Goal: Contribute content: Contribute content

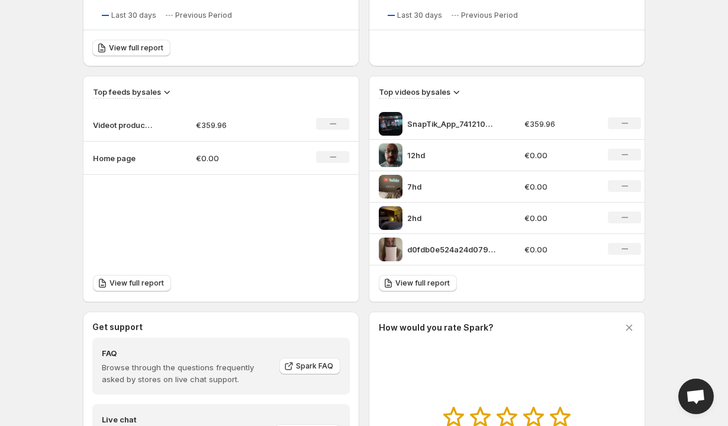
scroll to position [329, 0]
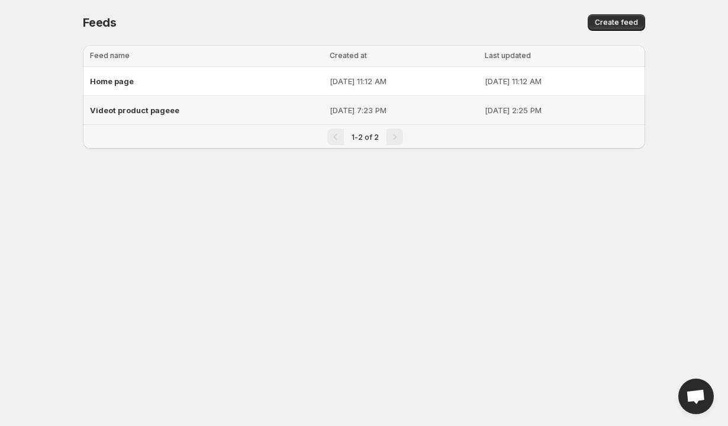
click at [137, 115] on div "Videot product pageee" at bounding box center [206, 109] width 233 height 21
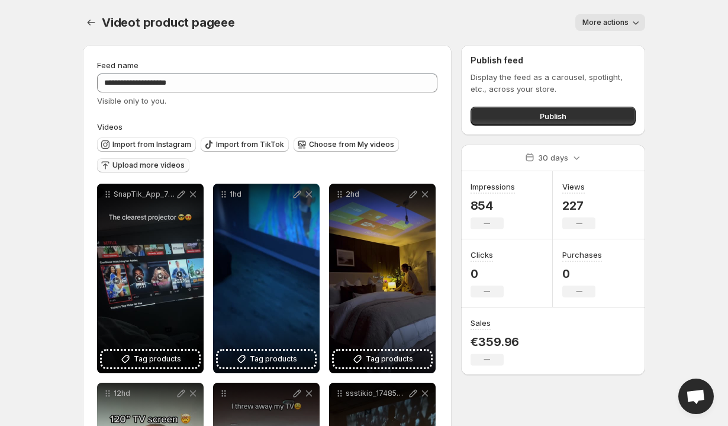
click at [158, 163] on span "Upload more videos" at bounding box center [148, 164] width 72 height 9
click at [301, 147] on icon "button" at bounding box center [302, 145] width 12 height 12
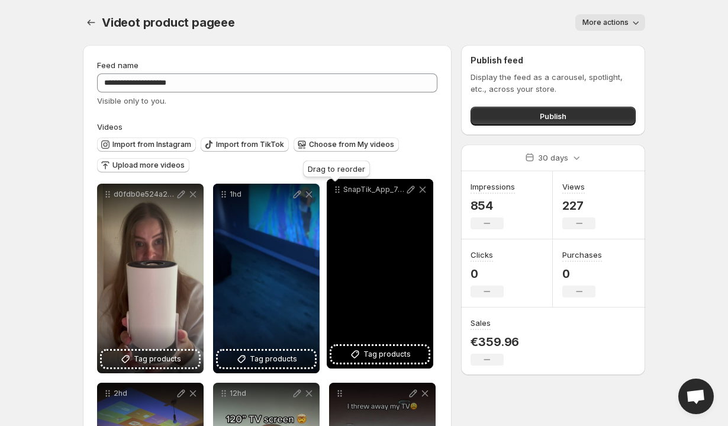
drag, startPoint x: 227, startPoint y: 197, endPoint x: 340, endPoint y: 192, distance: 113.8
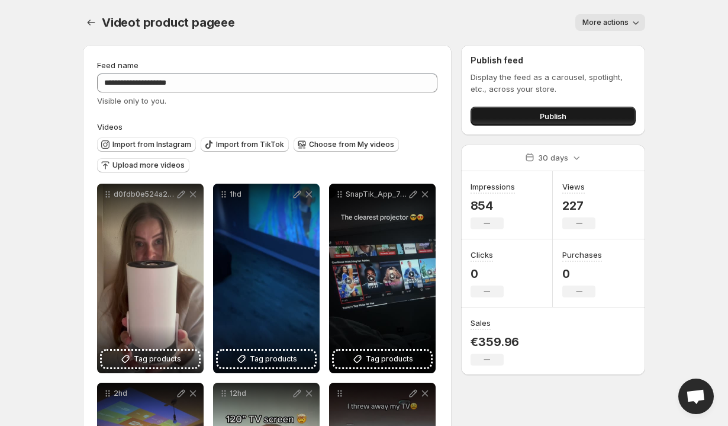
click at [530, 113] on button "Publish" at bounding box center [553, 116] width 165 height 19
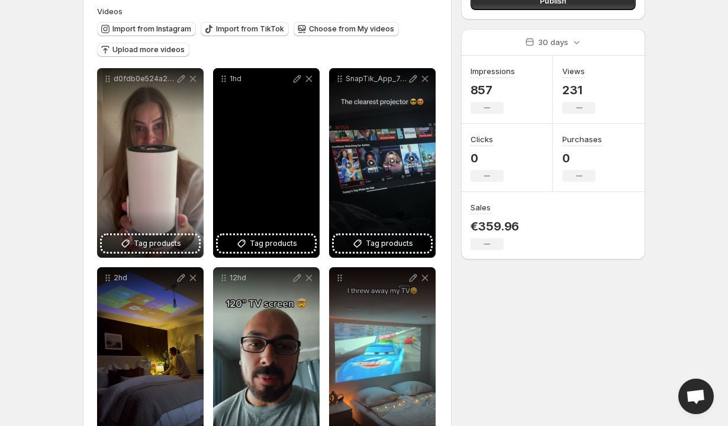
scroll to position [169, 0]
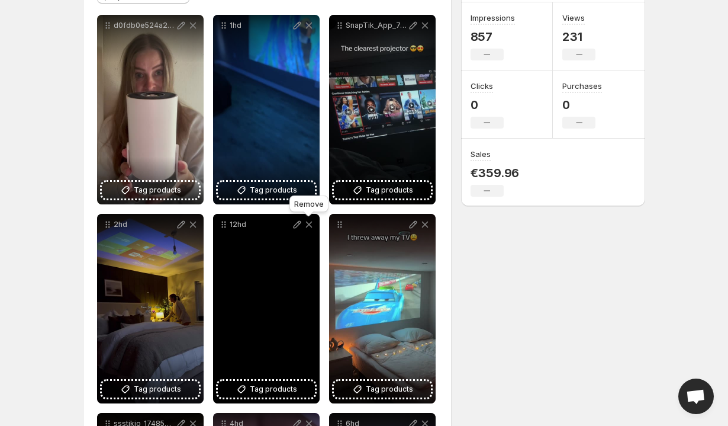
click at [310, 223] on icon at bounding box center [309, 224] width 12 height 12
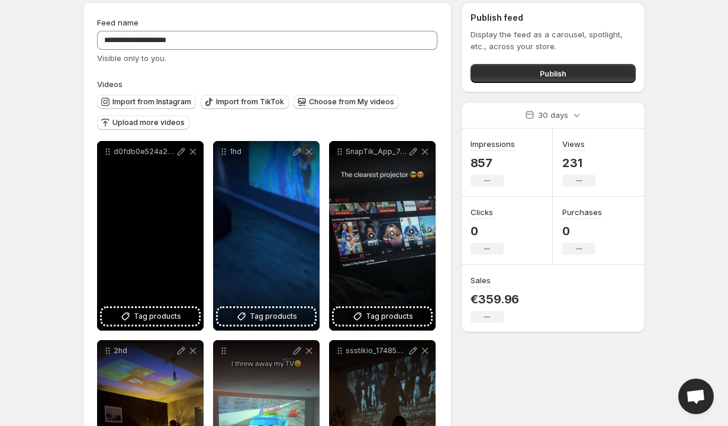
scroll to position [50, 0]
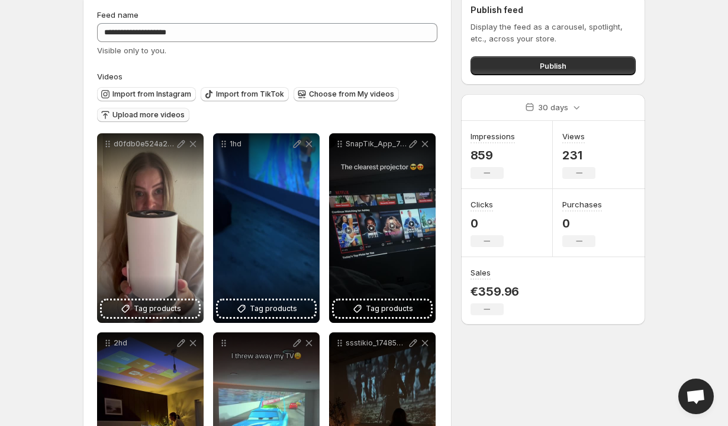
click at [152, 115] on span "Upload more videos" at bounding box center [148, 114] width 72 height 9
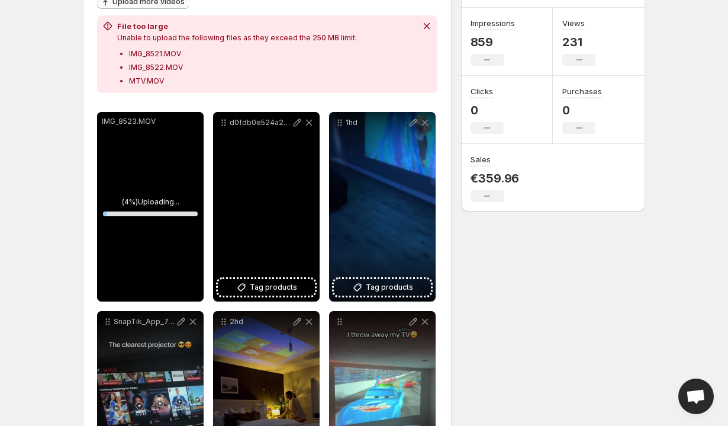
scroll to position [150, 0]
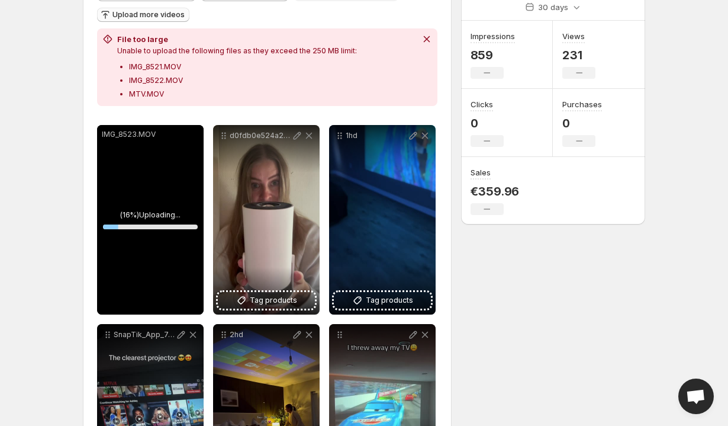
drag, startPoint x: 166, startPoint y: 50, endPoint x: 289, endPoint y: 49, distance: 123.1
click at [289, 49] on p "Unable to upload the following files as they exceed the 250 MB limit:" at bounding box center [237, 50] width 240 height 9
click at [56, 104] on body "**********" at bounding box center [364, 63] width 728 height 426
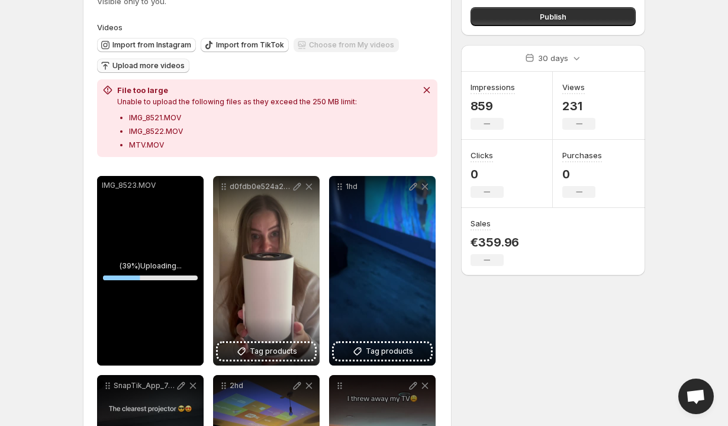
click at [134, 67] on div "Upload more videos" at bounding box center [143, 67] width 92 height 16
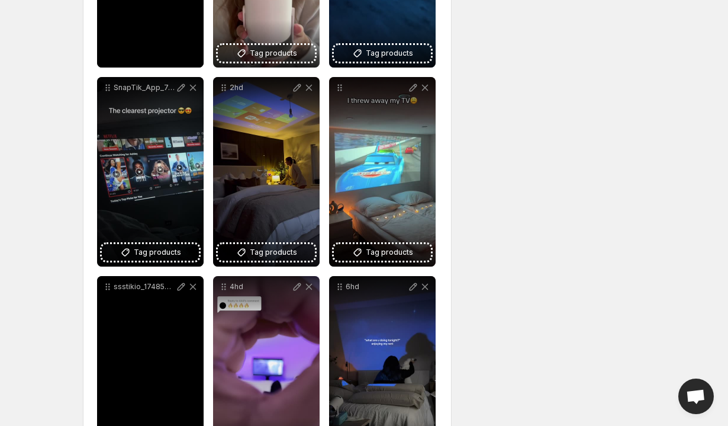
scroll to position [398, 0]
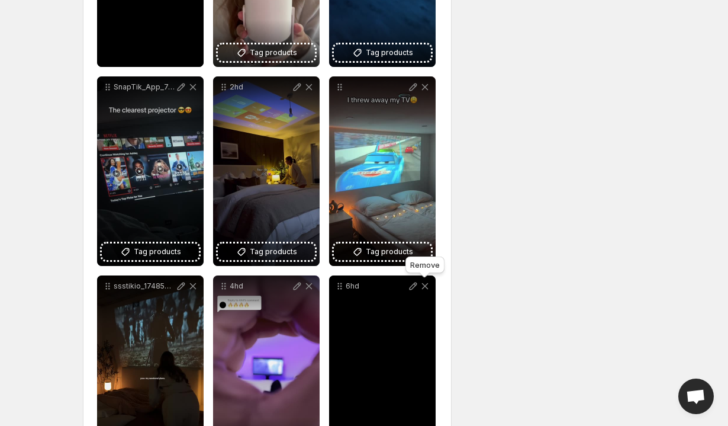
click at [424, 282] on icon at bounding box center [425, 286] width 12 height 12
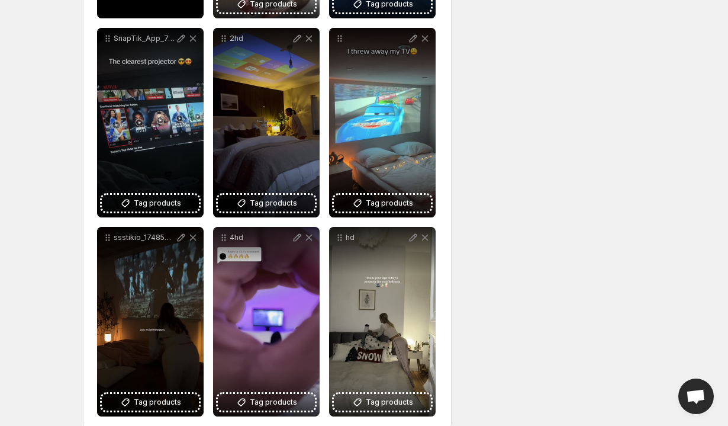
scroll to position [445, 0]
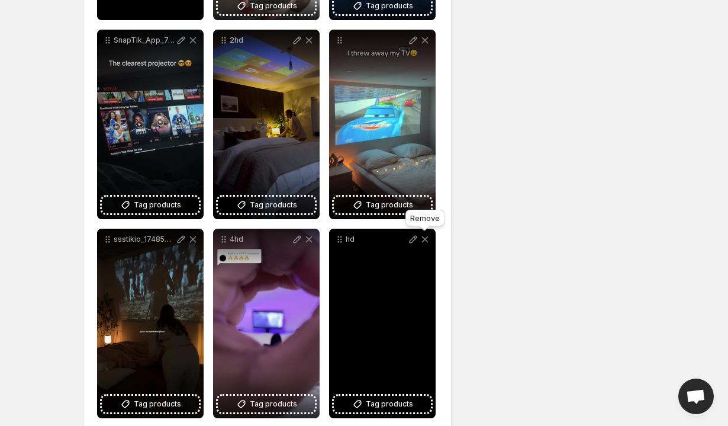
click at [424, 237] on icon at bounding box center [425, 239] width 12 height 12
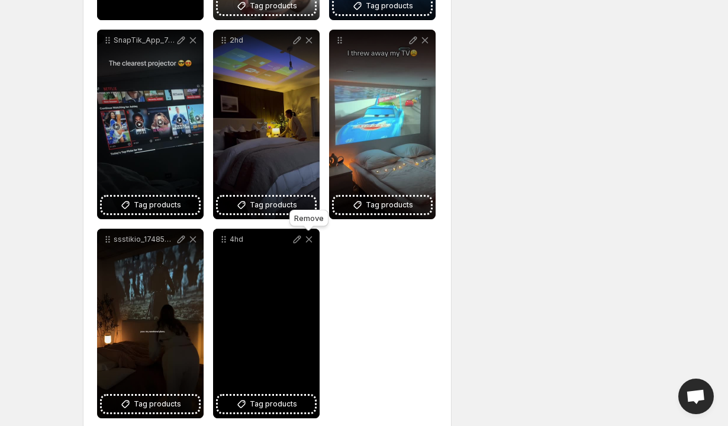
click at [310, 240] on icon at bounding box center [309, 239] width 7 height 7
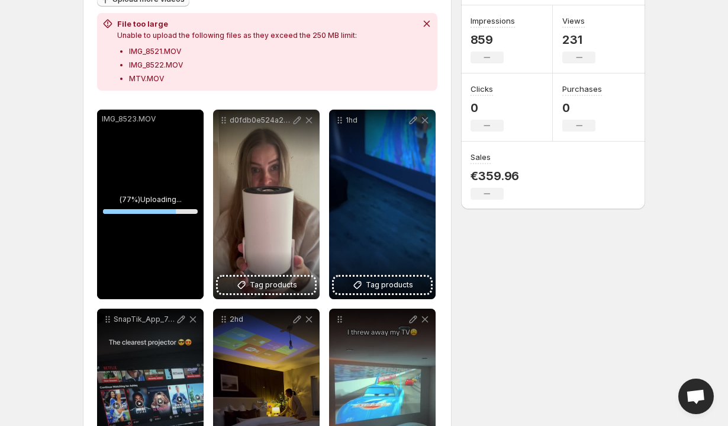
scroll to position [0, 0]
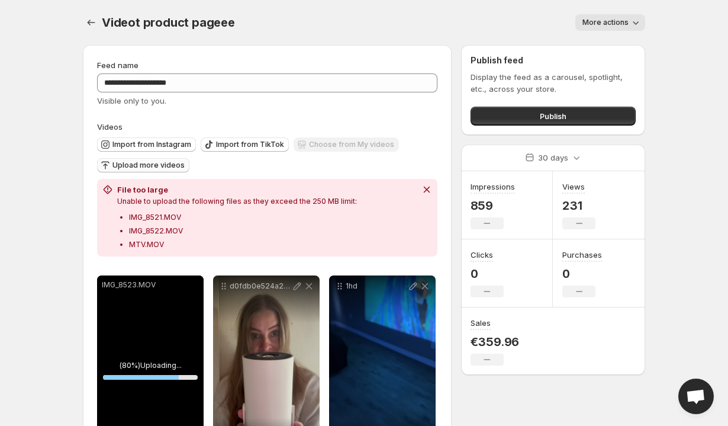
click at [66, 191] on body "**********" at bounding box center [364, 213] width 728 height 426
click at [418, 185] on button "Dismiss notification" at bounding box center [426, 189] width 17 height 17
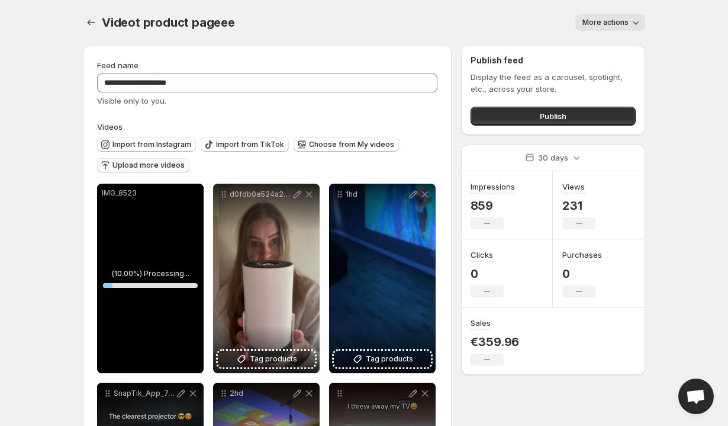
click at [149, 166] on span "Upload more videos" at bounding box center [148, 164] width 72 height 9
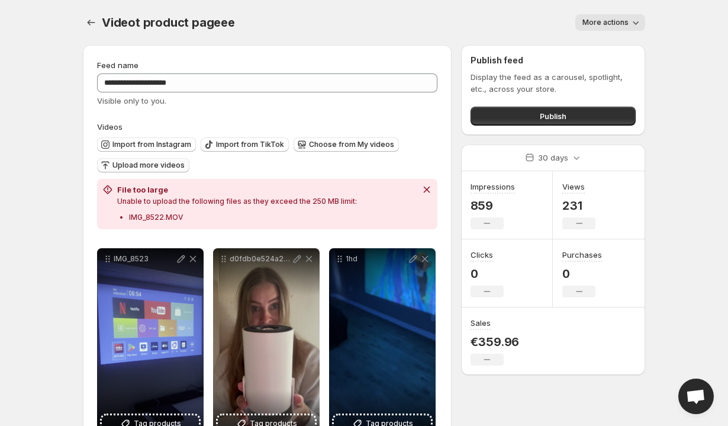
click at [136, 165] on span "Upload more videos" at bounding box center [148, 164] width 72 height 9
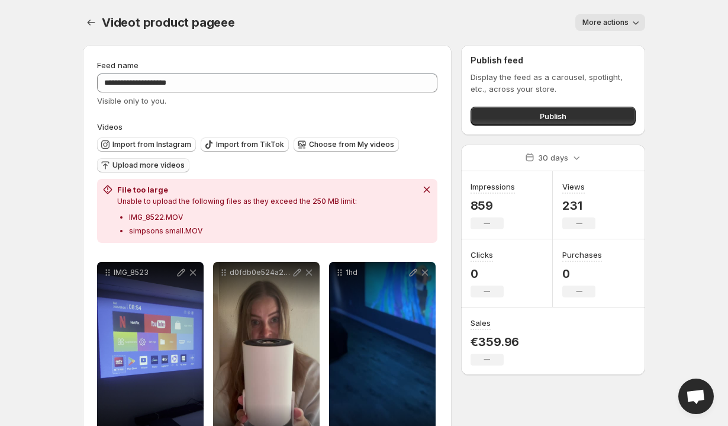
click at [162, 162] on span "Upload more videos" at bounding box center [148, 164] width 72 height 9
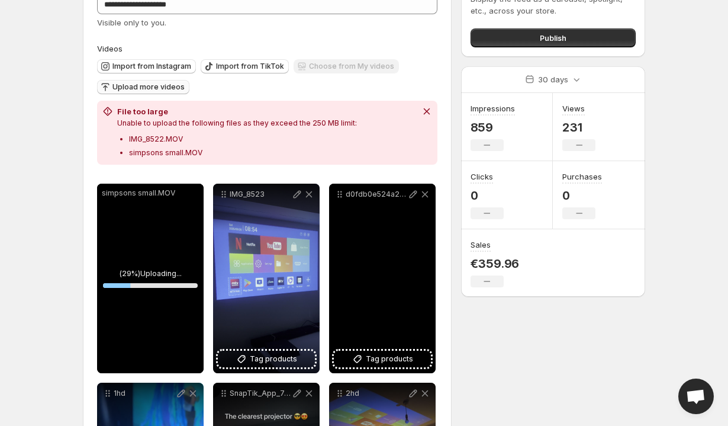
scroll to position [75, 0]
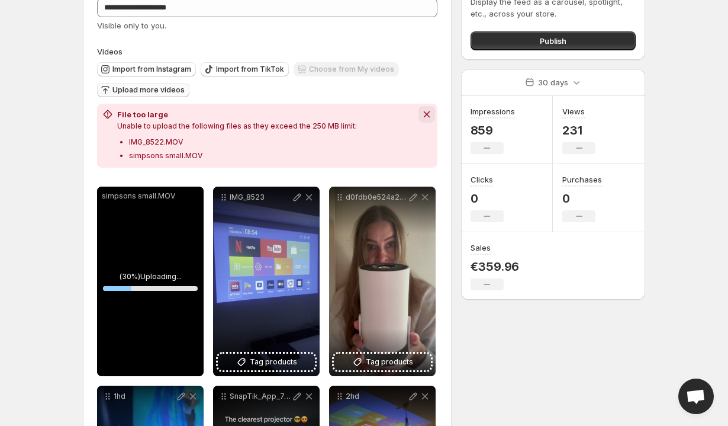
click at [423, 112] on icon "Dismiss notification" at bounding box center [426, 114] width 7 height 7
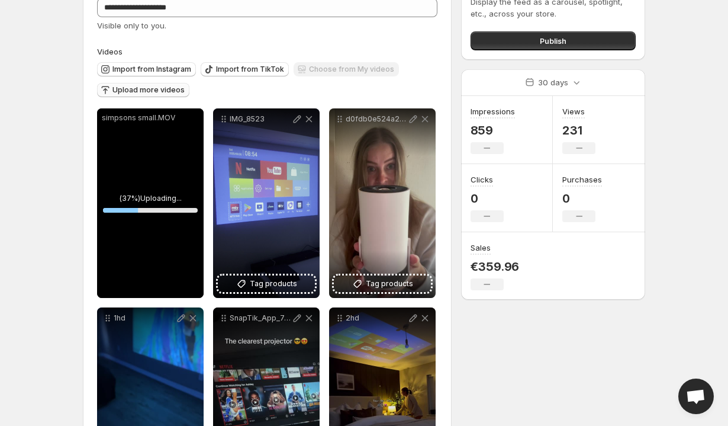
scroll to position [0, 0]
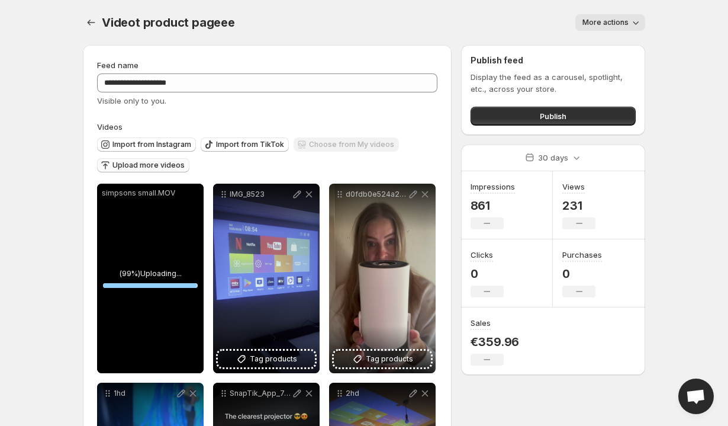
click at [374, 11] on div "Videot product pageee. This page is ready Videot product pageee More actions Mo…" at bounding box center [364, 22] width 562 height 45
click at [150, 164] on span "Upload more videos" at bounding box center [148, 164] width 72 height 9
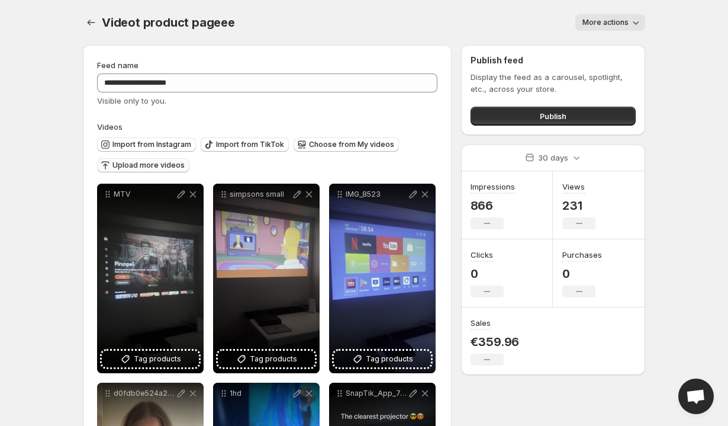
click at [159, 169] on span "Upload more videos" at bounding box center [148, 164] width 72 height 9
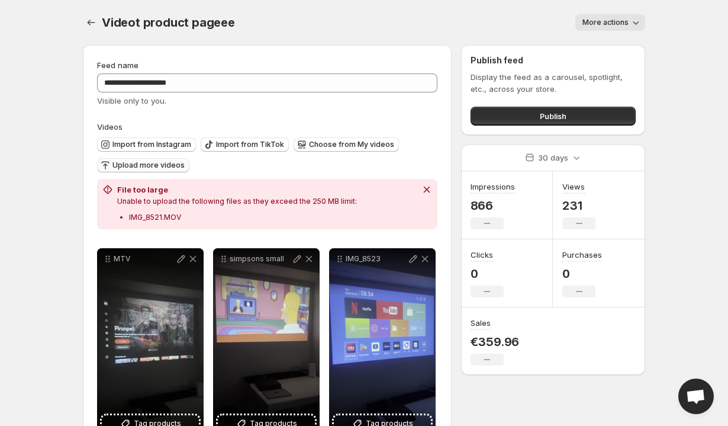
click at [115, 163] on span "Upload more videos" at bounding box center [148, 164] width 72 height 9
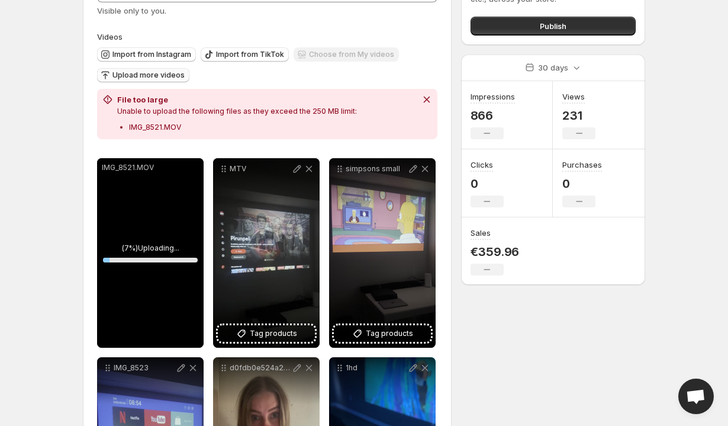
scroll to position [149, 0]
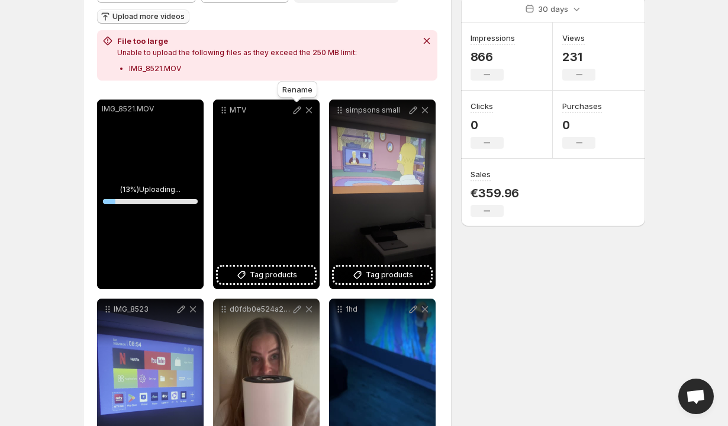
click at [294, 112] on icon at bounding box center [298, 111] width 8 height 8
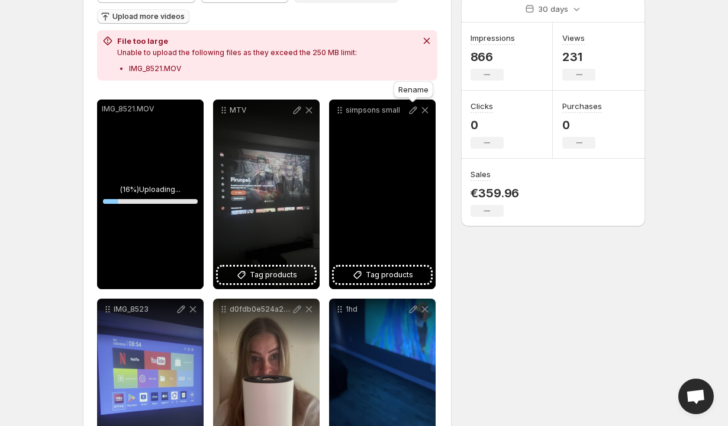
click at [417, 114] on icon at bounding box center [413, 110] width 12 height 12
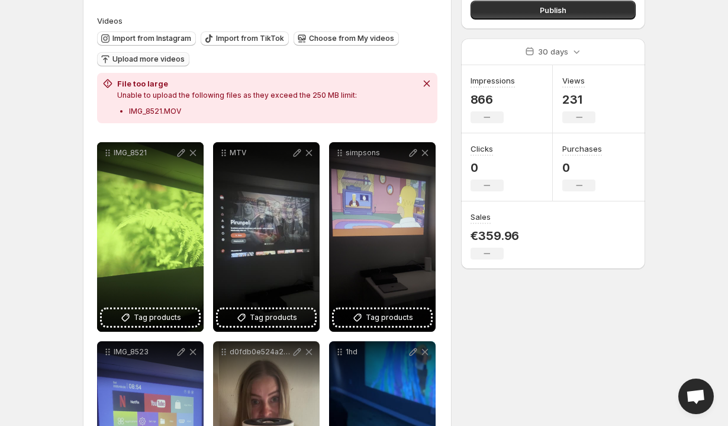
scroll to position [92, 0]
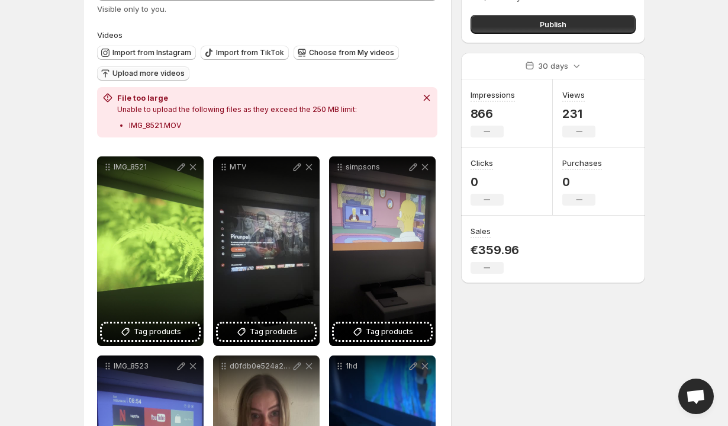
click at [165, 79] on button "Upload more videos" at bounding box center [143, 73] width 92 height 14
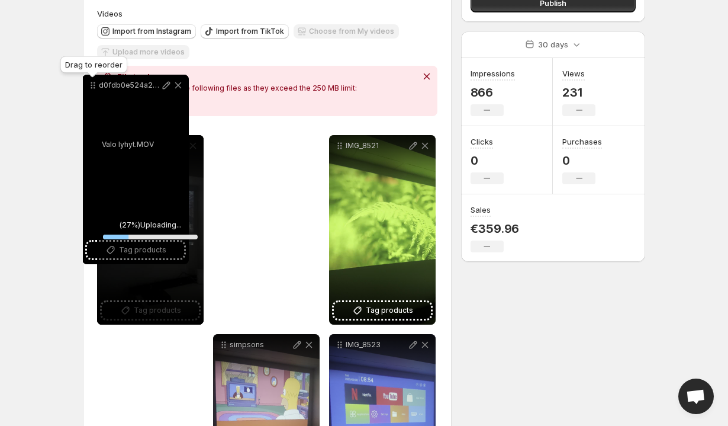
scroll to position [105, 0]
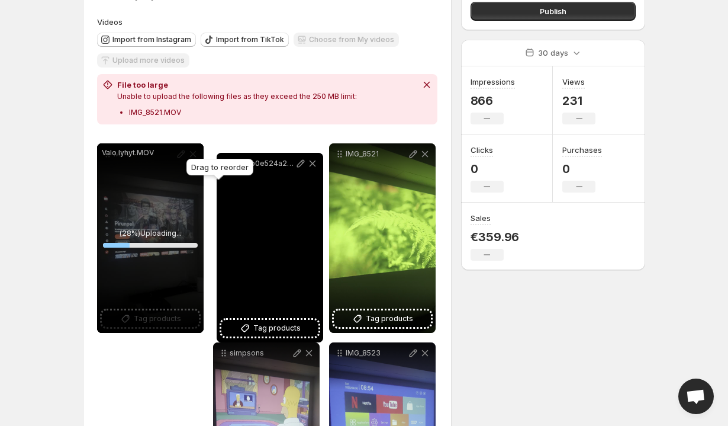
drag, startPoint x: 339, startPoint y: 237, endPoint x: 226, endPoint y: 163, distance: 135.1
click at [226, 163] on body "**********" at bounding box center [364, 108] width 728 height 426
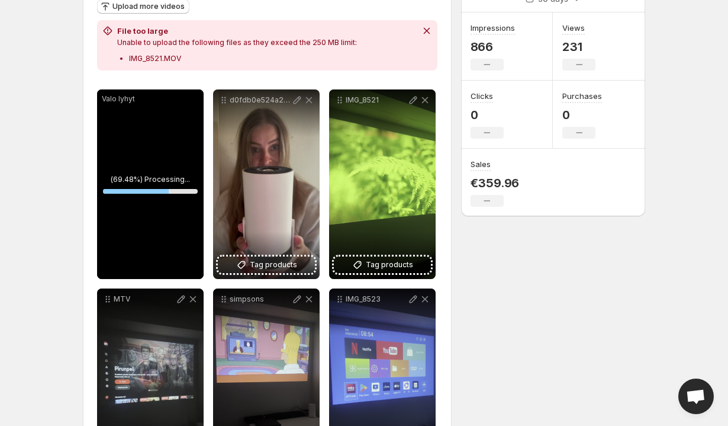
scroll to position [117, 0]
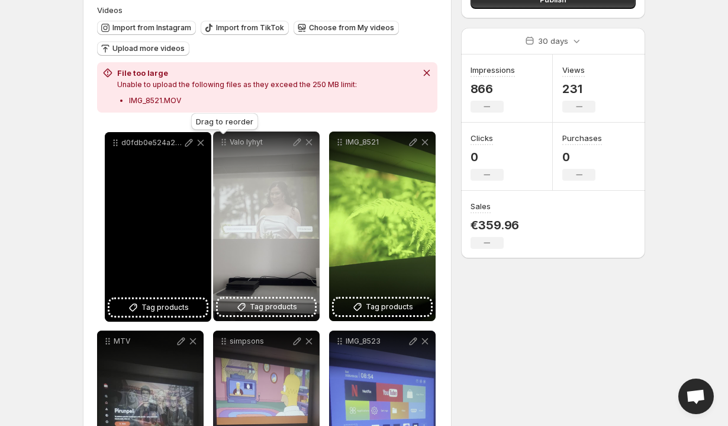
drag, startPoint x: 224, startPoint y: 143, endPoint x: 114, endPoint y: 143, distance: 109.5
click at [114, 143] on icon at bounding box center [116, 143] width 12 height 12
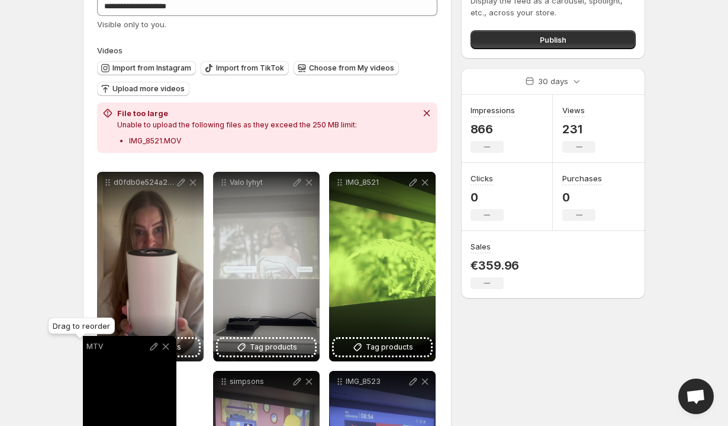
scroll to position [84, 0]
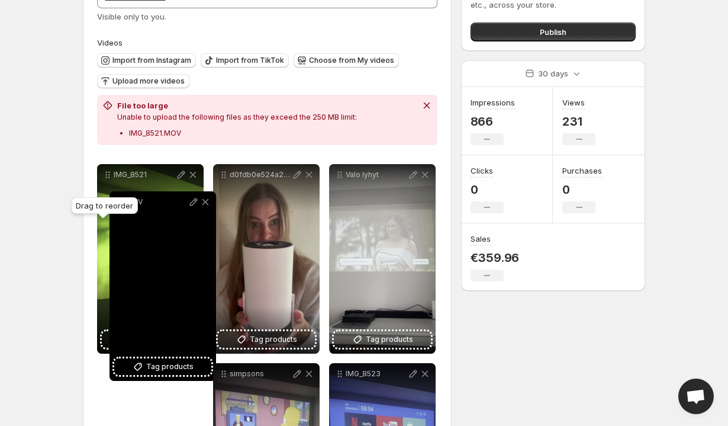
drag, startPoint x: 111, startPoint y: 239, endPoint x: 118, endPoint y: 185, distance: 53.7
click at [118, 196] on icon at bounding box center [120, 202] width 12 height 12
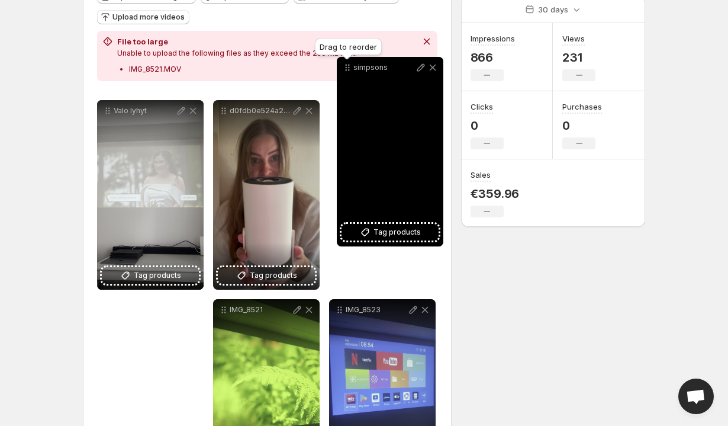
scroll to position [142, 0]
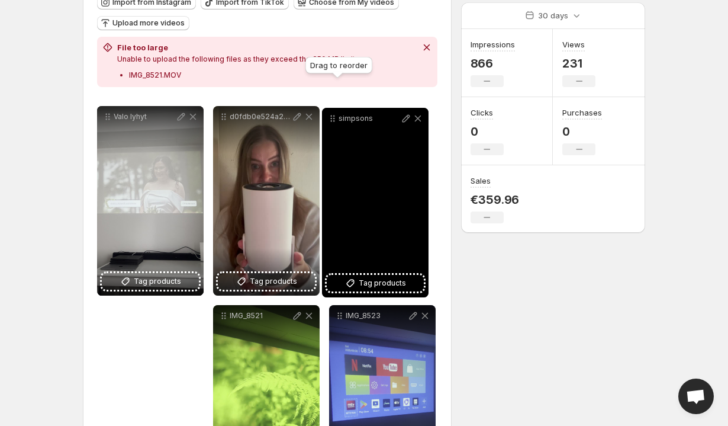
drag, startPoint x: 224, startPoint y: 240, endPoint x: 333, endPoint y: 125, distance: 158.3
click at [333, 120] on icon at bounding box center [334, 119] width 2 height 2
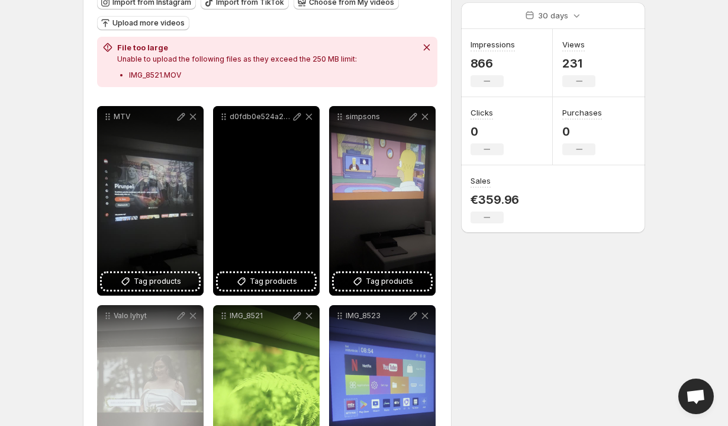
scroll to position [233, 0]
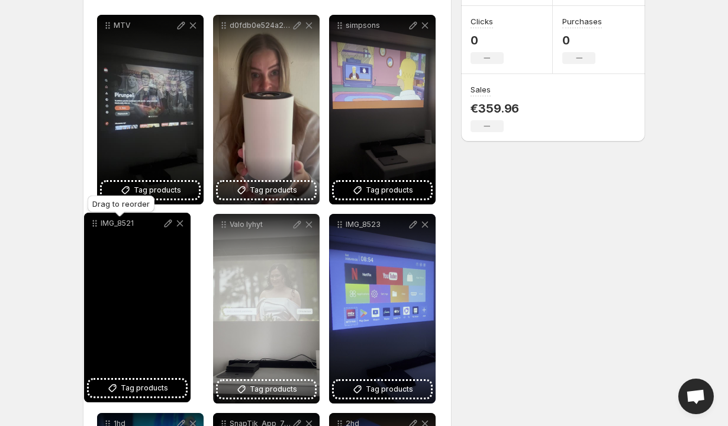
drag, startPoint x: 229, startPoint y: 227, endPoint x: 101, endPoint y: 225, distance: 128.5
click at [100, 225] on icon at bounding box center [95, 223] width 12 height 12
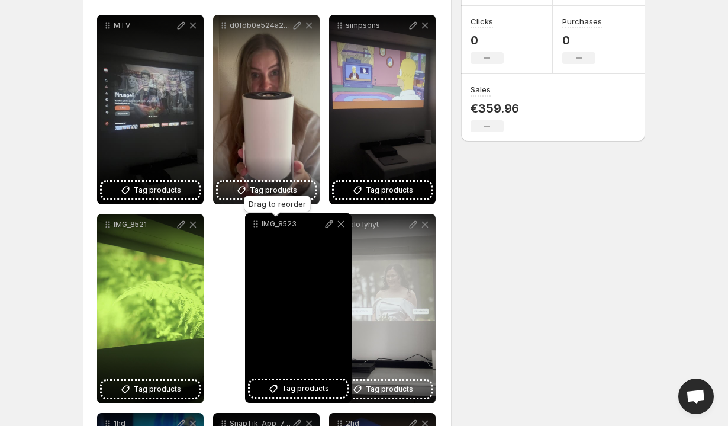
drag, startPoint x: 338, startPoint y: 224, endPoint x: 239, endPoint y: 223, distance: 98.9
click at [250, 223] on icon at bounding box center [256, 224] width 12 height 12
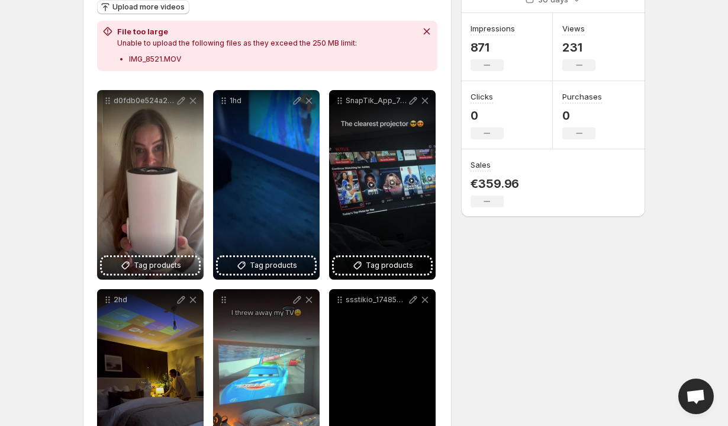
scroll to position [27, 0]
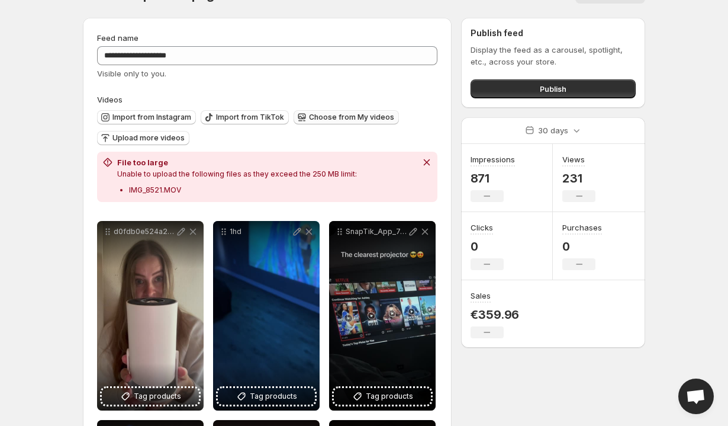
click at [338, 114] on span "Choose from My videos" at bounding box center [351, 116] width 85 height 9
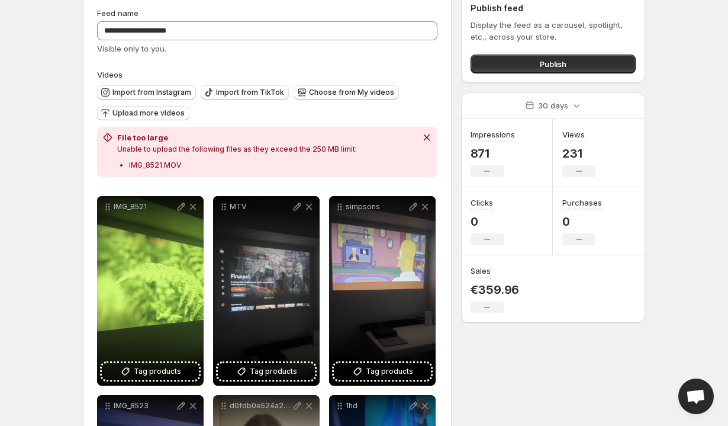
scroll to position [0, 0]
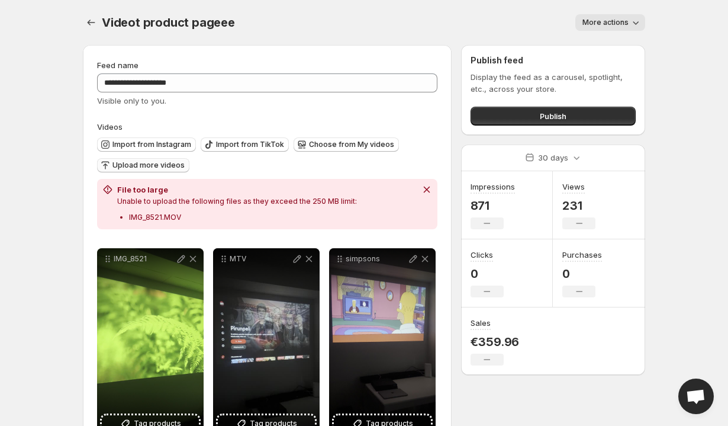
click at [121, 165] on span "Upload more videos" at bounding box center [148, 164] width 72 height 9
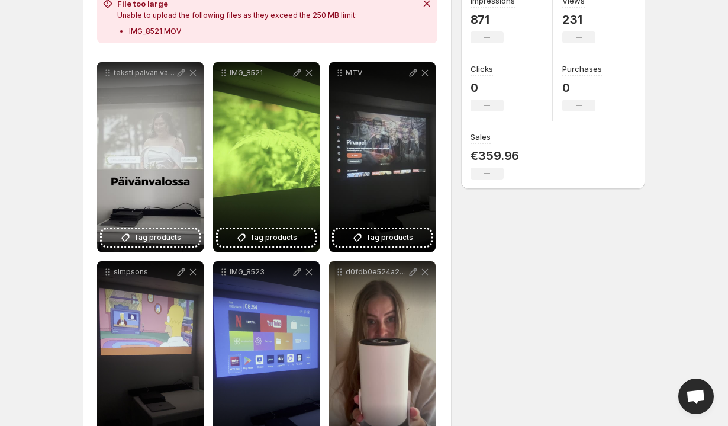
scroll to position [173, 0]
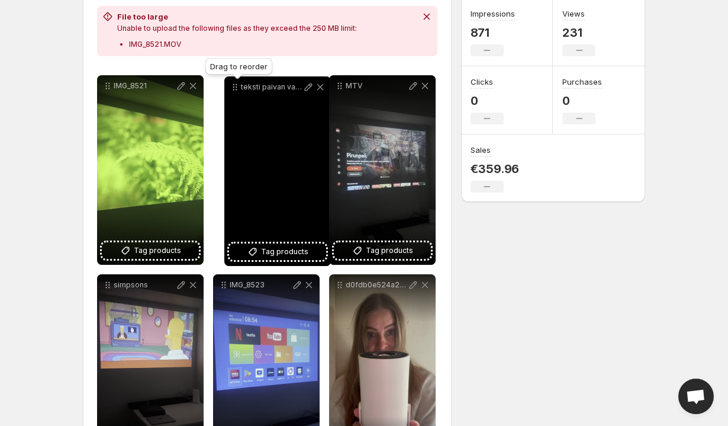
drag, startPoint x: 104, startPoint y: 89, endPoint x: 231, endPoint y: 89, distance: 127.3
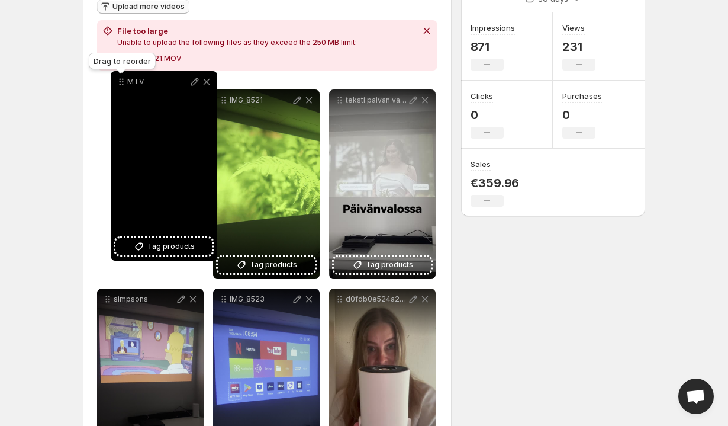
scroll to position [157, 0]
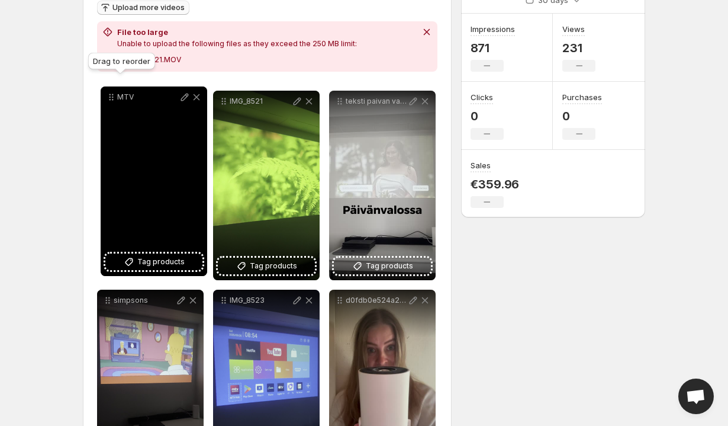
drag, startPoint x: 340, startPoint y: 87, endPoint x: 111, endPoint y: 98, distance: 228.8
click at [111, 99] on icon at bounding box center [111, 97] width 12 height 12
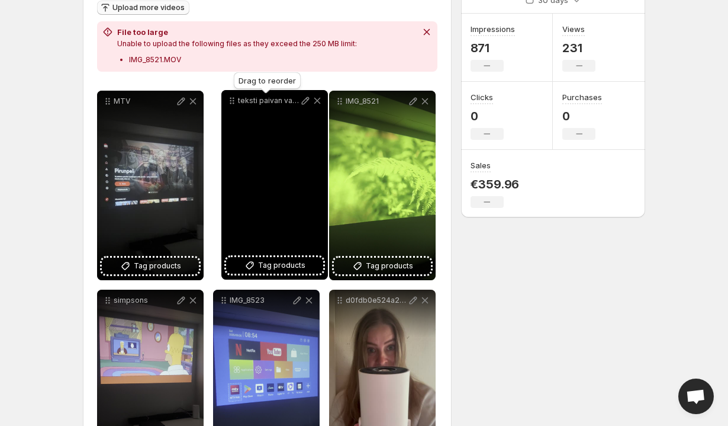
drag, startPoint x: 339, startPoint y: 102, endPoint x: 226, endPoint y: 101, distance: 113.1
click at [226, 101] on icon at bounding box center [232, 101] width 12 height 12
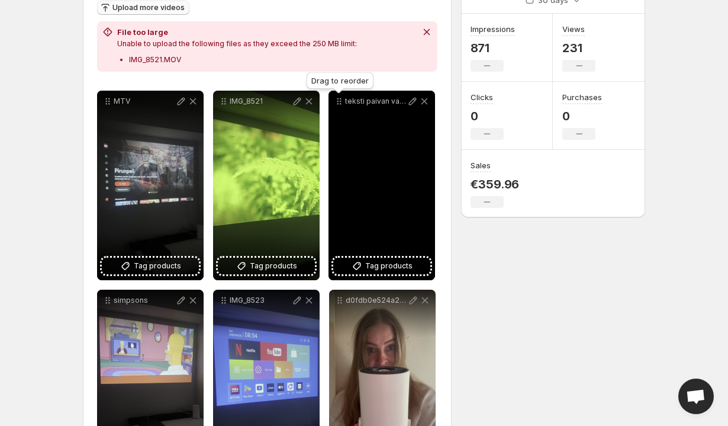
drag, startPoint x: 224, startPoint y: 101, endPoint x: 339, endPoint y: 101, distance: 115.4
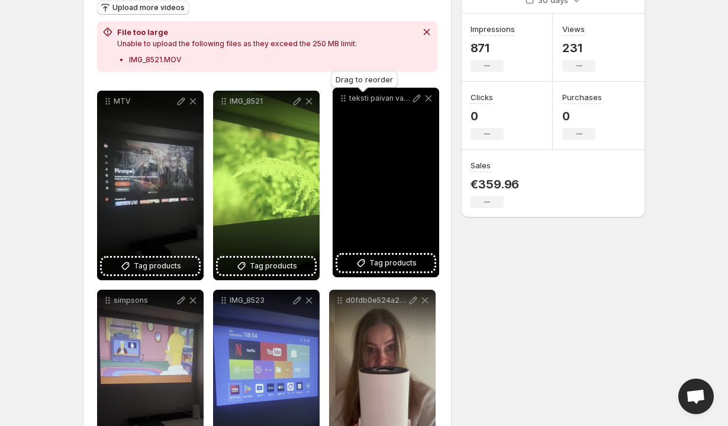
click at [344, 101] on icon at bounding box center [345, 101] width 2 height 2
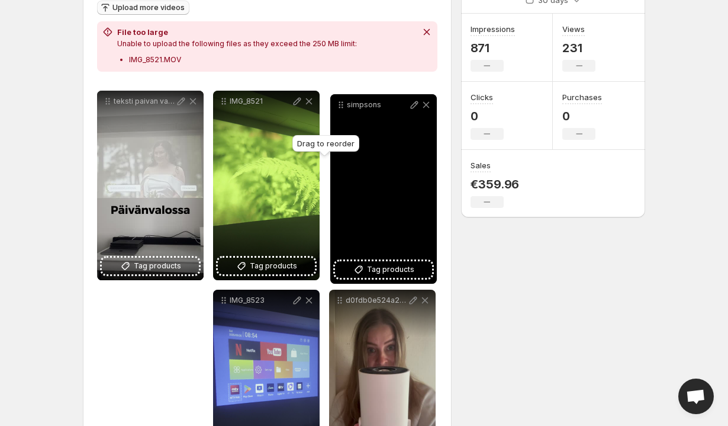
drag, startPoint x: 110, startPoint y: 302, endPoint x: 343, endPoint y: 108, distance: 303.8
click at [343, 108] on icon at bounding box center [341, 105] width 12 height 12
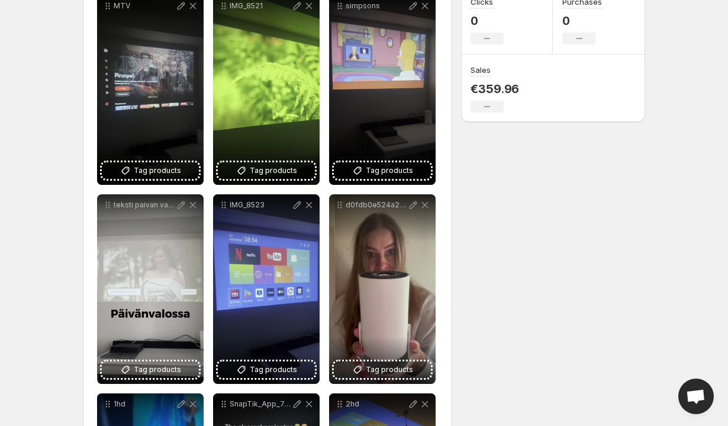
scroll to position [269, 0]
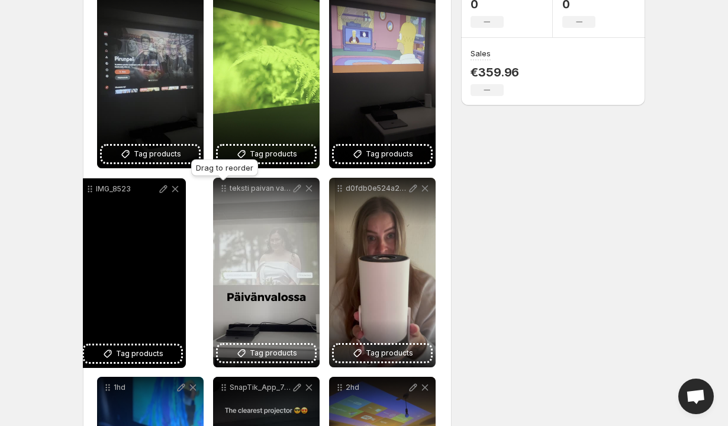
drag, startPoint x: 228, startPoint y: 189, endPoint x: 94, endPoint y: 190, distance: 133.8
click at [94, 190] on icon at bounding box center [90, 189] width 12 height 12
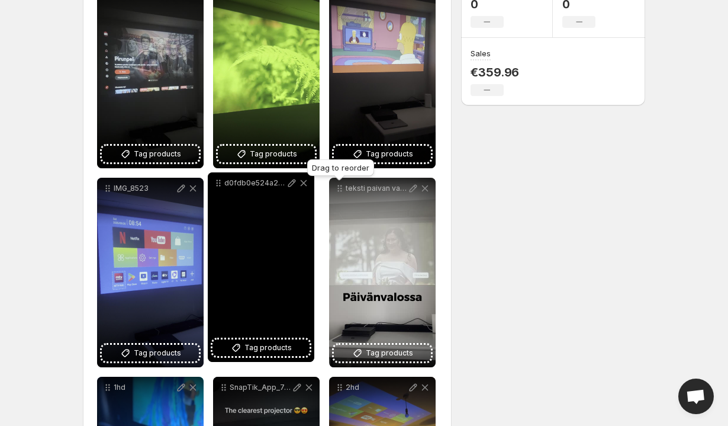
drag, startPoint x: 344, startPoint y: 188, endPoint x: 222, endPoint y: 183, distance: 122.0
click at [222, 183] on icon at bounding box center [219, 183] width 12 height 12
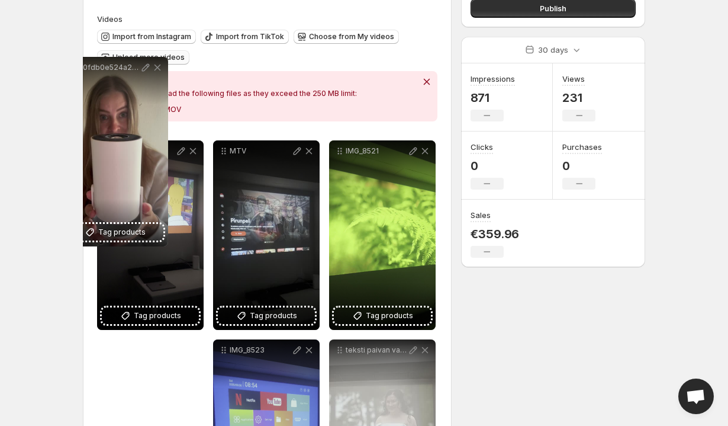
scroll to position [79, 0]
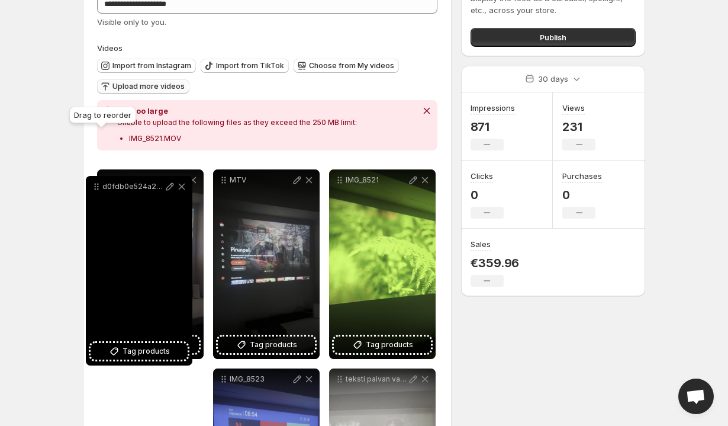
drag, startPoint x: 222, startPoint y: 253, endPoint x: 95, endPoint y: 185, distance: 143.5
click at [95, 185] on icon at bounding box center [97, 187] width 12 height 12
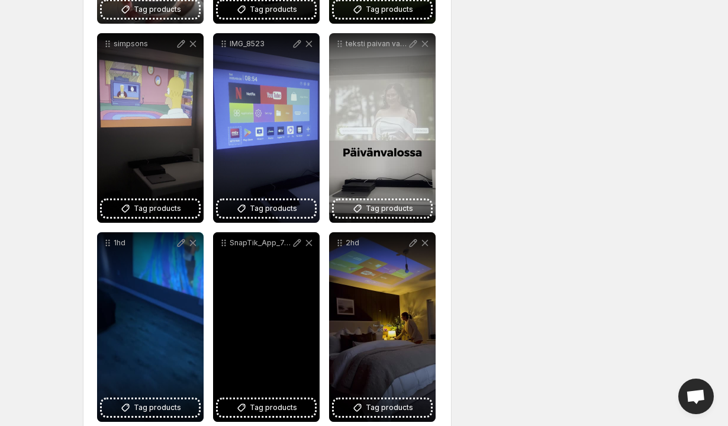
scroll to position [316, 0]
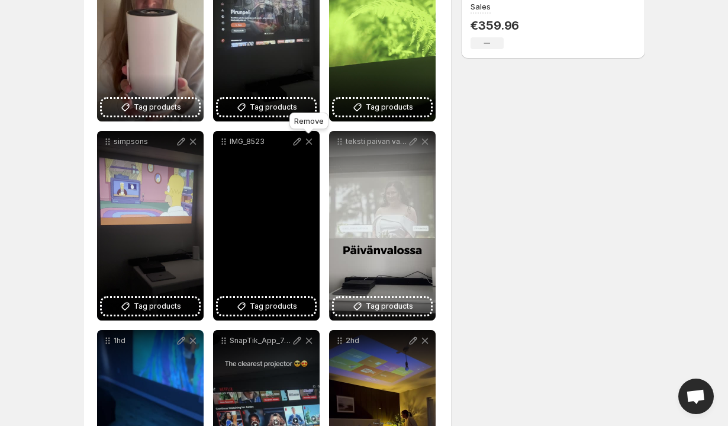
click at [307, 140] on icon at bounding box center [309, 142] width 7 height 7
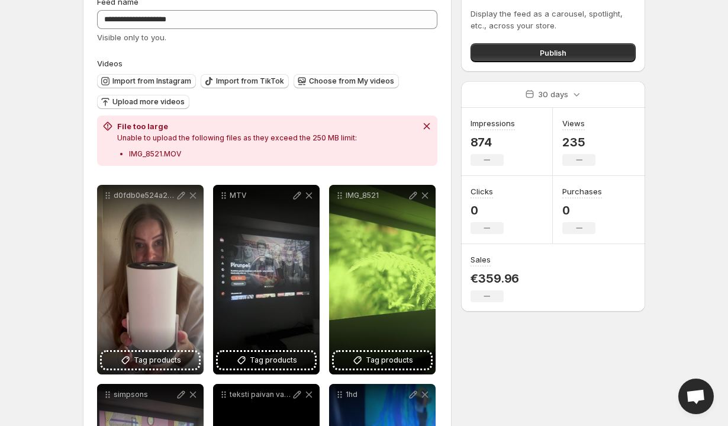
scroll to position [0, 0]
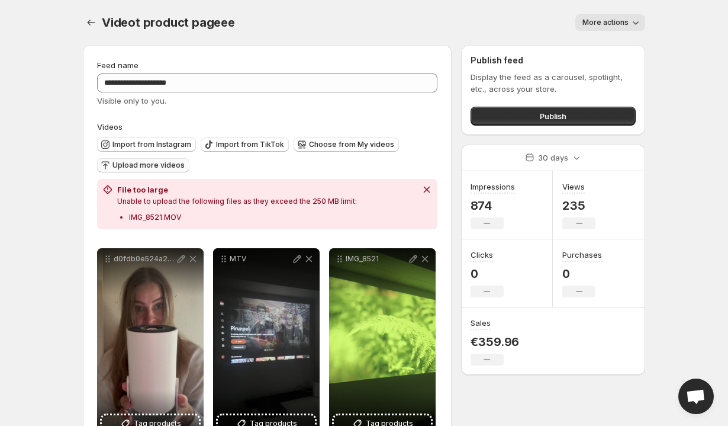
click at [119, 162] on span "Upload more videos" at bounding box center [148, 164] width 72 height 9
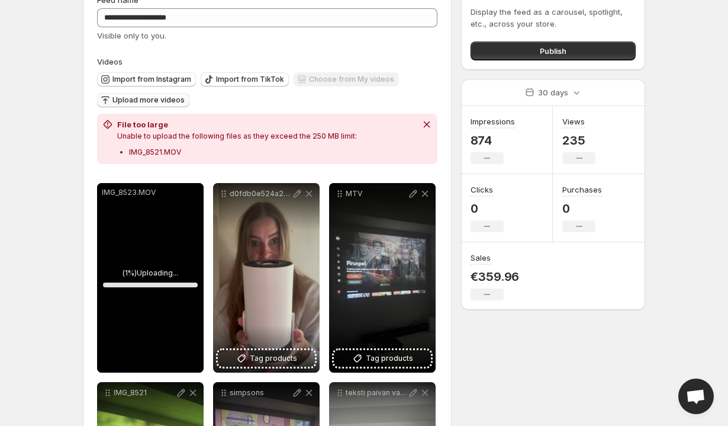
scroll to position [92, 0]
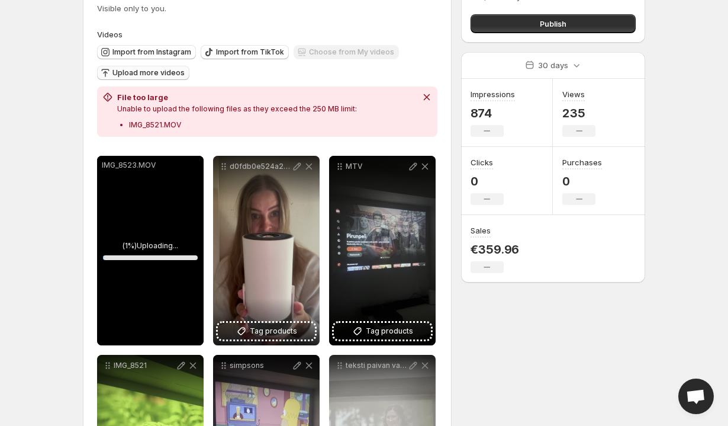
click at [147, 260] on div "IMG_8523.MOV" at bounding box center [150, 250] width 107 height 189
click at [125, 202] on div "IMG_8523.MOV" at bounding box center [150, 250] width 107 height 189
click at [125, 162] on p "IMG_8523.MOV" at bounding box center [150, 164] width 97 height 9
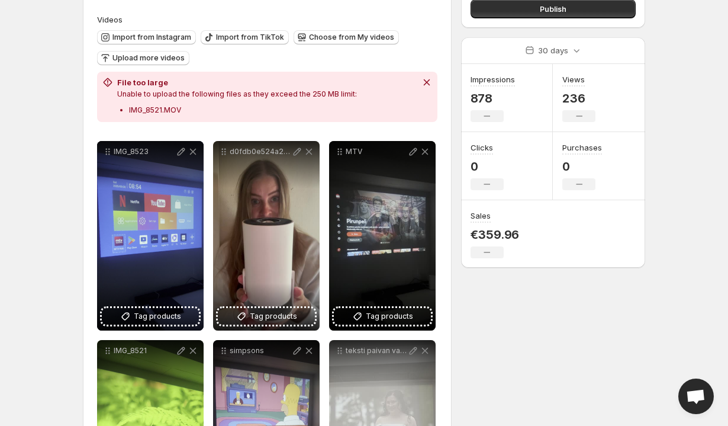
scroll to position [108, 0]
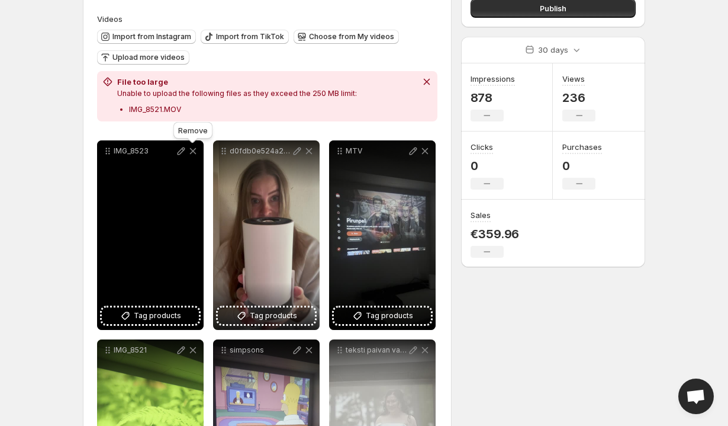
click at [191, 153] on icon at bounding box center [193, 151] width 7 height 7
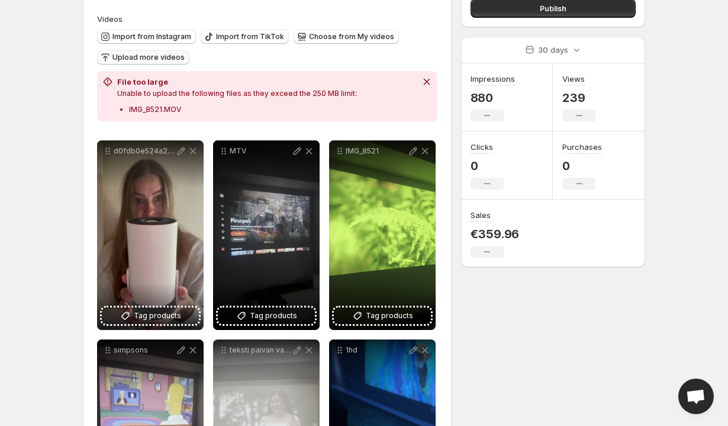
click at [156, 64] on button "Upload more videos" at bounding box center [143, 57] width 92 height 14
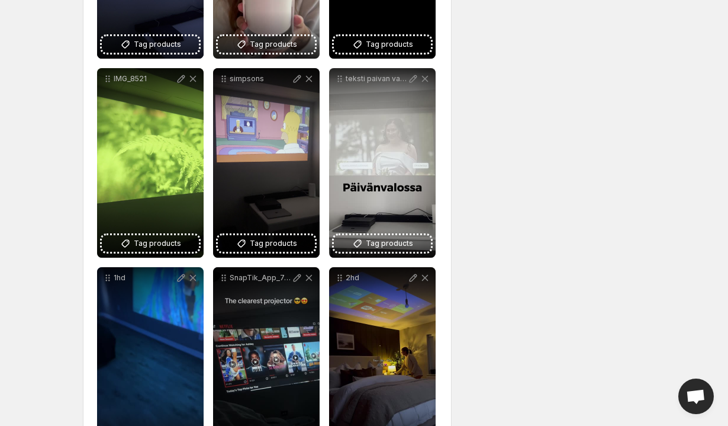
scroll to position [395, 0]
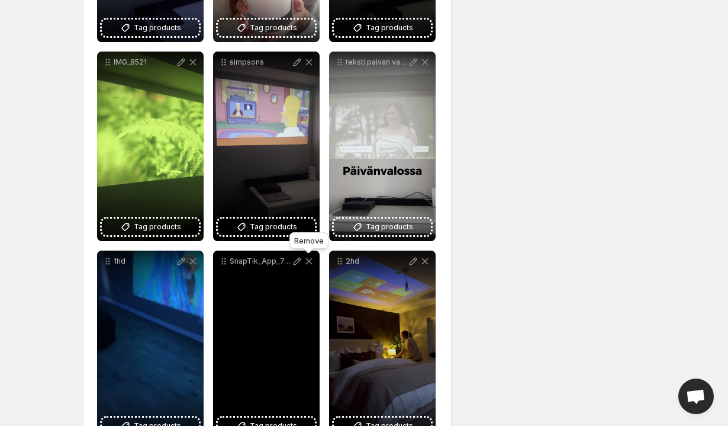
click at [307, 265] on icon at bounding box center [309, 261] width 12 height 12
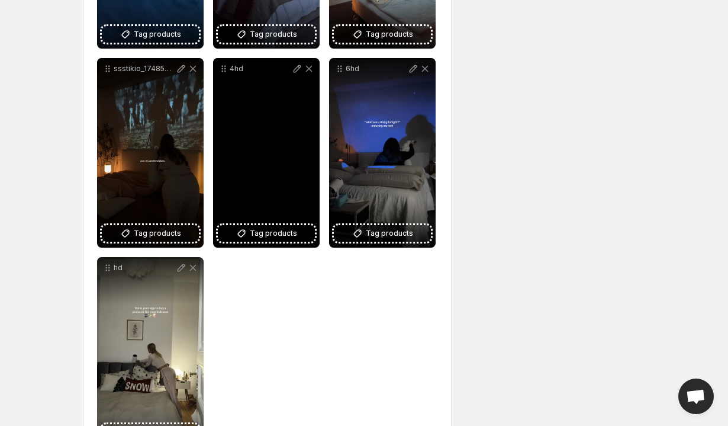
scroll to position [751, 0]
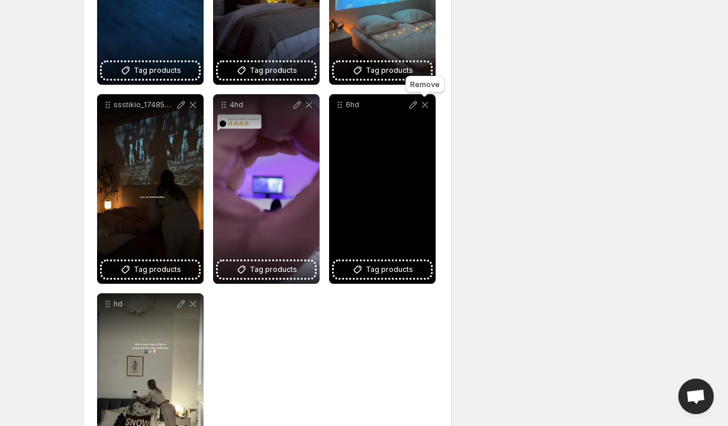
click at [424, 106] on icon at bounding box center [425, 105] width 12 height 12
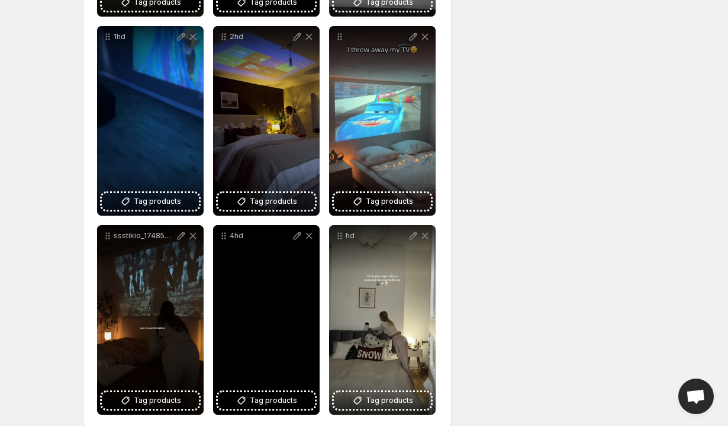
scroll to position [613, 0]
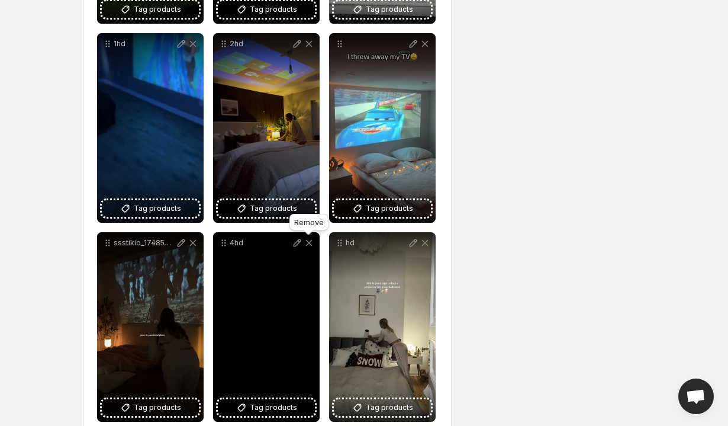
click at [313, 243] on icon at bounding box center [309, 243] width 12 height 12
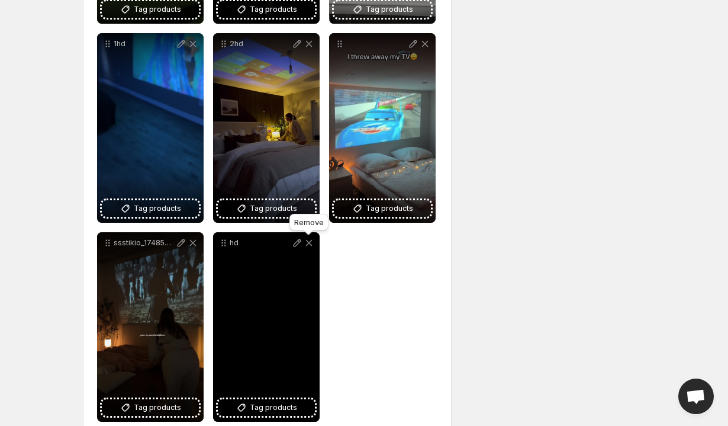
click at [307, 240] on icon at bounding box center [309, 243] width 12 height 12
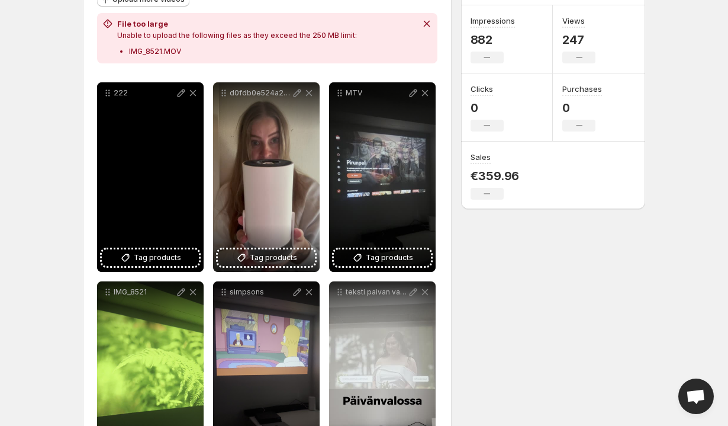
scroll to position [165, 0]
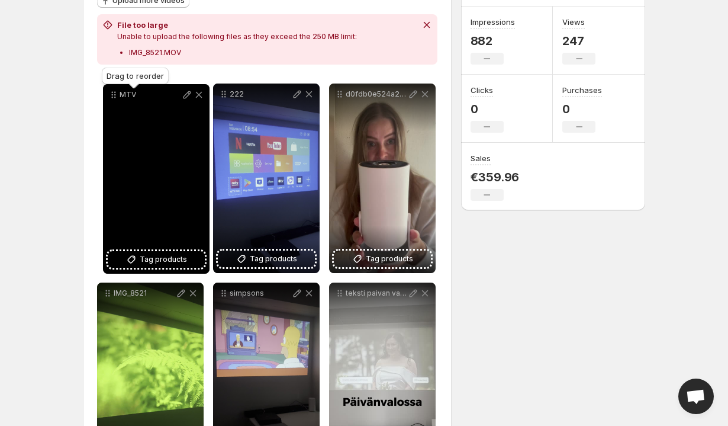
drag, startPoint x: 338, startPoint y: 95, endPoint x: 113, endPoint y: 95, distance: 224.9
click at [113, 95] on icon at bounding box center [114, 95] width 12 height 12
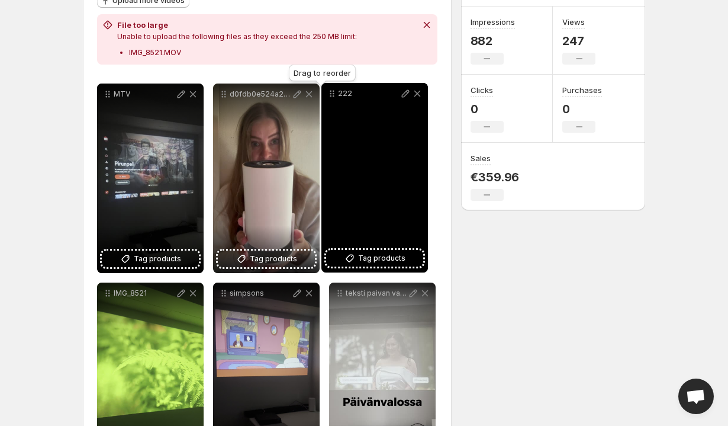
drag, startPoint x: 224, startPoint y: 92, endPoint x: 332, endPoint y: 92, distance: 108.3
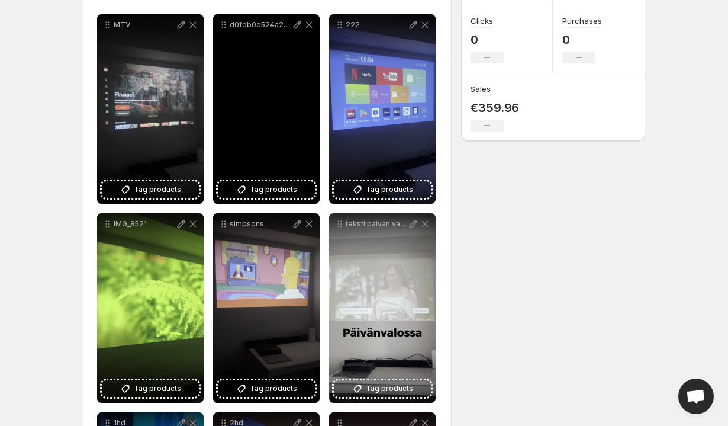
scroll to position [235, 0]
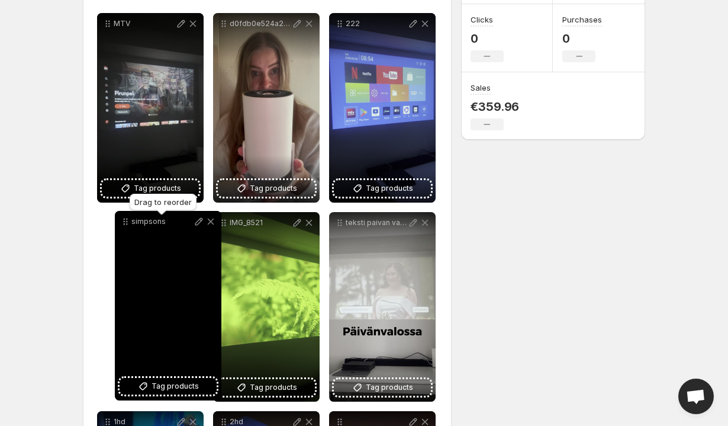
drag, startPoint x: 224, startPoint y: 223, endPoint x: 125, endPoint y: 221, distance: 98.3
click at [125, 221] on icon at bounding box center [126, 221] width 12 height 12
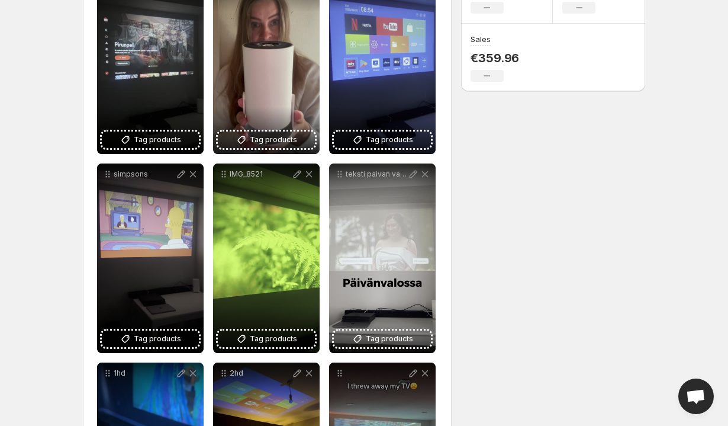
scroll to position [310, 0]
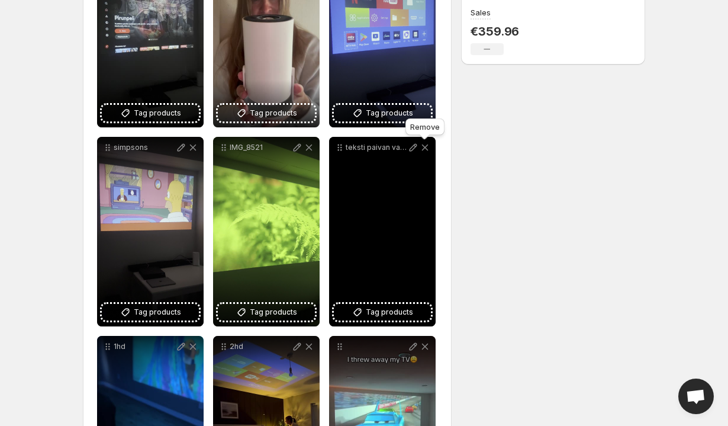
click at [426, 146] on icon at bounding box center [425, 147] width 7 height 7
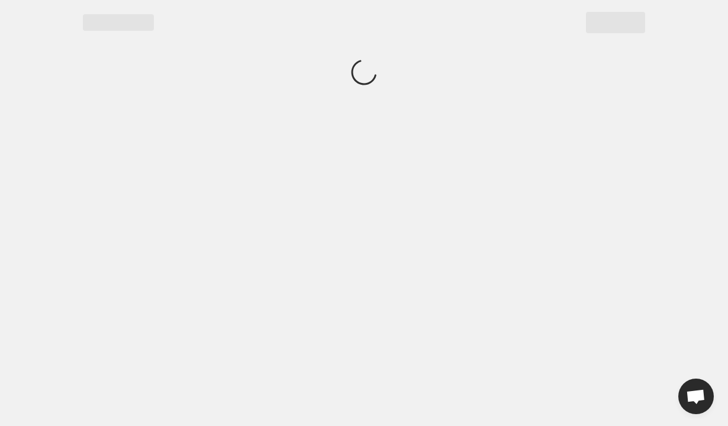
scroll to position [0, 0]
